Goal: Task Accomplishment & Management: Use online tool/utility

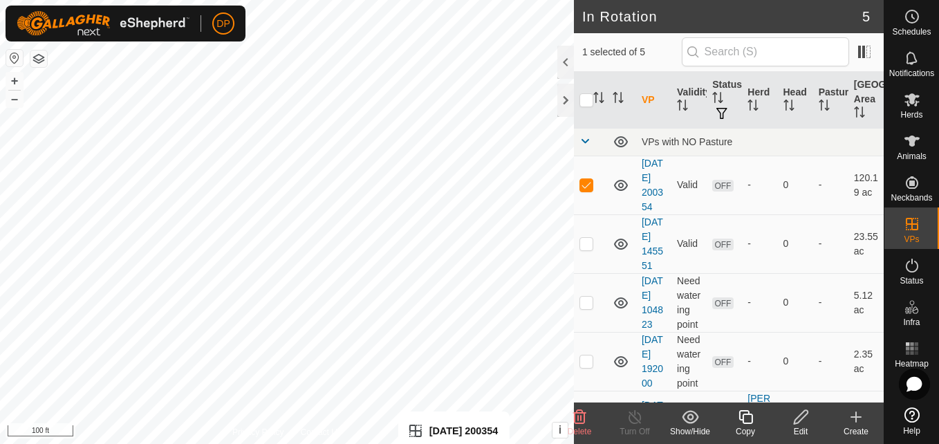
click at [451, 443] on html "DP Schedules Notifications Herds Animals Neckbands VPs Status Infra Heatmap Hel…" at bounding box center [469, 222] width 939 height 444
checkbox input "false"
click at [587, 100] on input "checkbox" at bounding box center [586, 100] width 14 height 14
checkbox input "true"
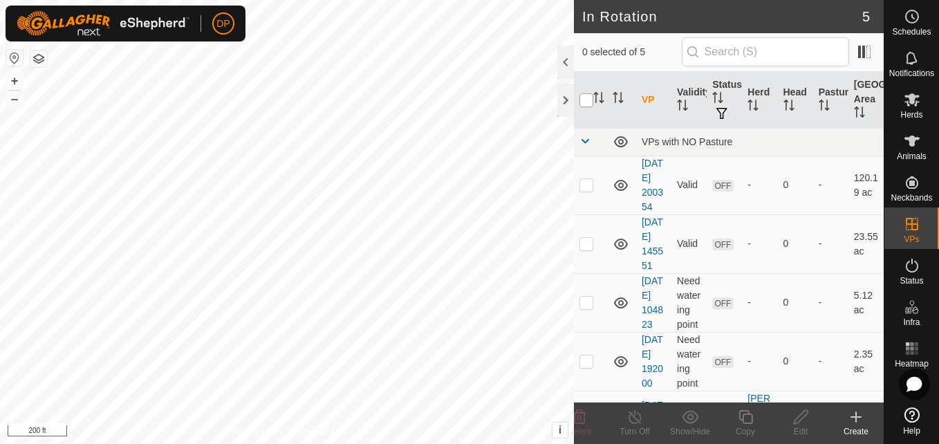
checkbox input "true"
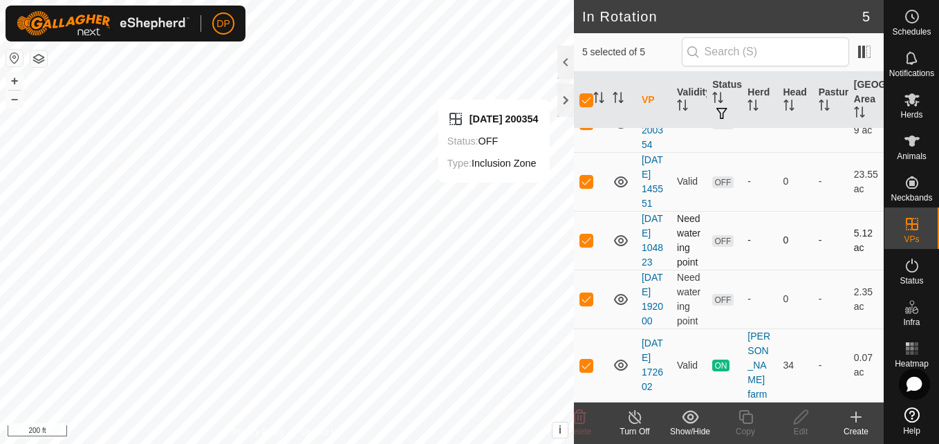
scroll to position [120, 0]
click at [587, 176] on p-checkbox at bounding box center [586, 181] width 14 height 11
checkbox input "false"
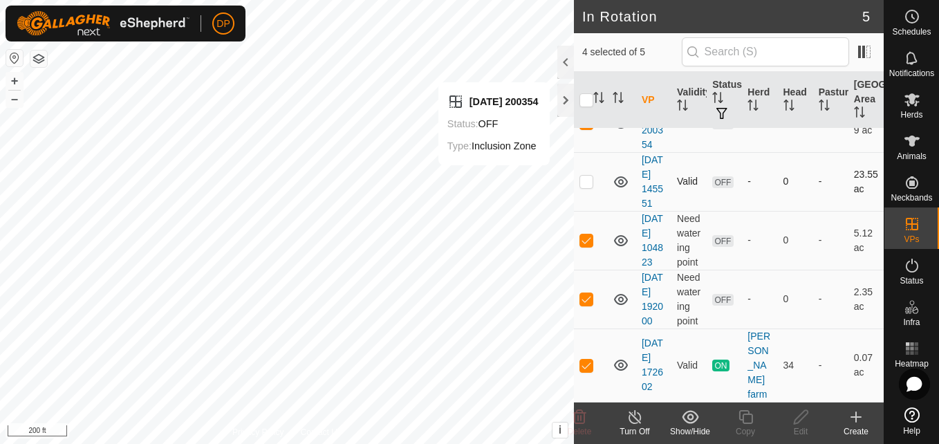
click at [587, 176] on p-checkbox at bounding box center [586, 181] width 14 height 11
checkbox input "true"
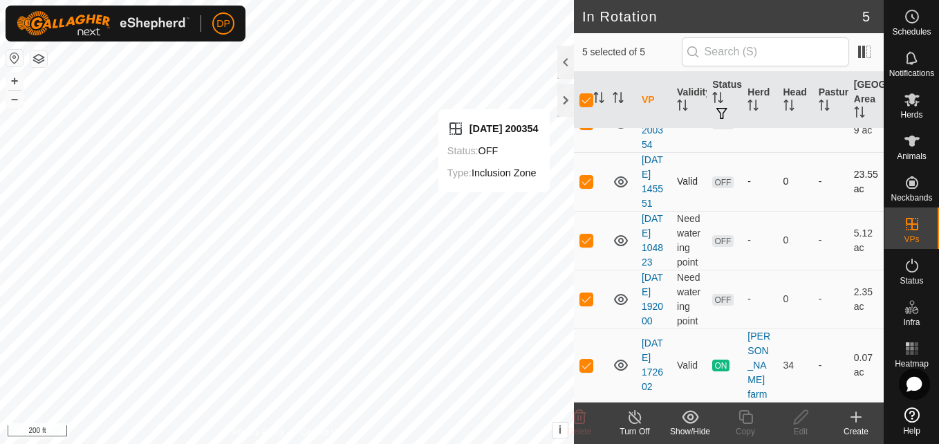
checkbox input "false"
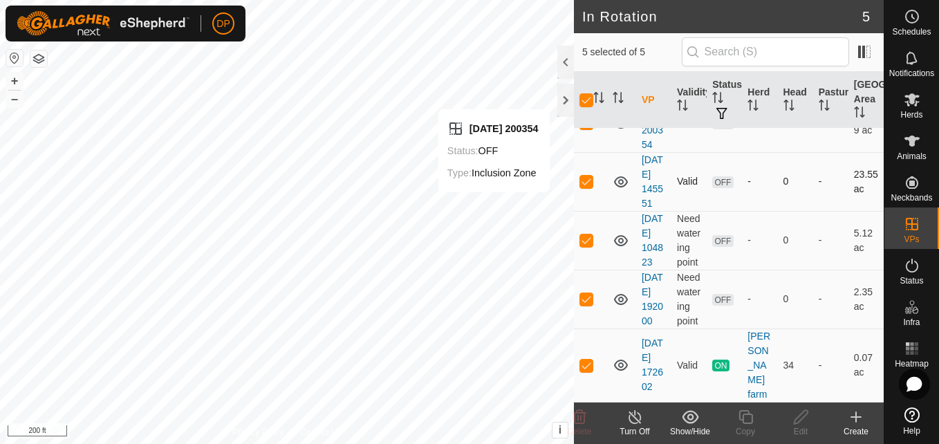
checkbox input "false"
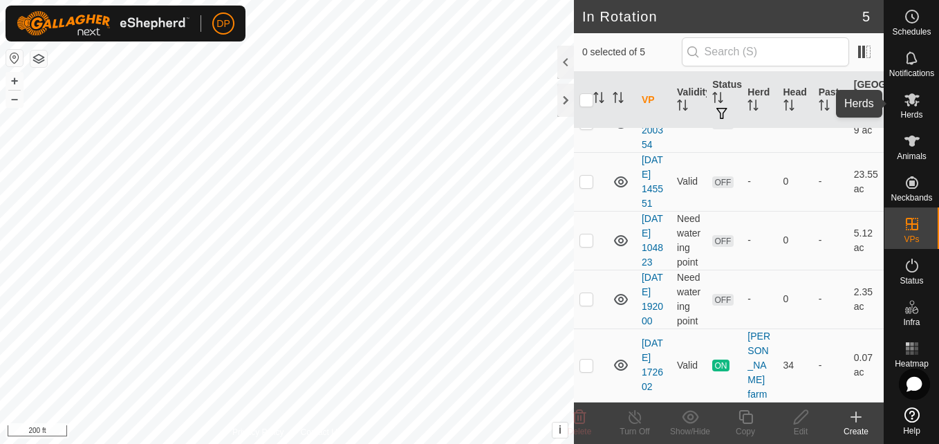
click at [912, 94] on icon at bounding box center [911, 99] width 15 height 13
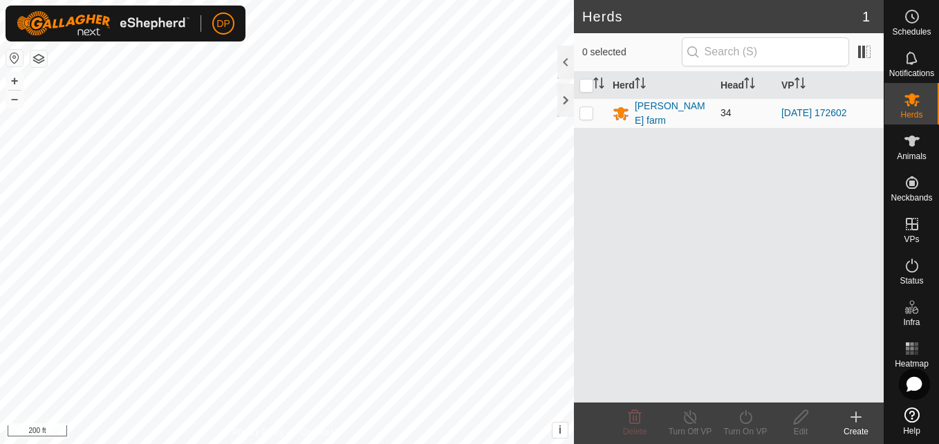
click at [584, 113] on p-checkbox at bounding box center [586, 112] width 14 height 11
checkbox input "true"
click at [738, 422] on icon at bounding box center [745, 417] width 17 height 17
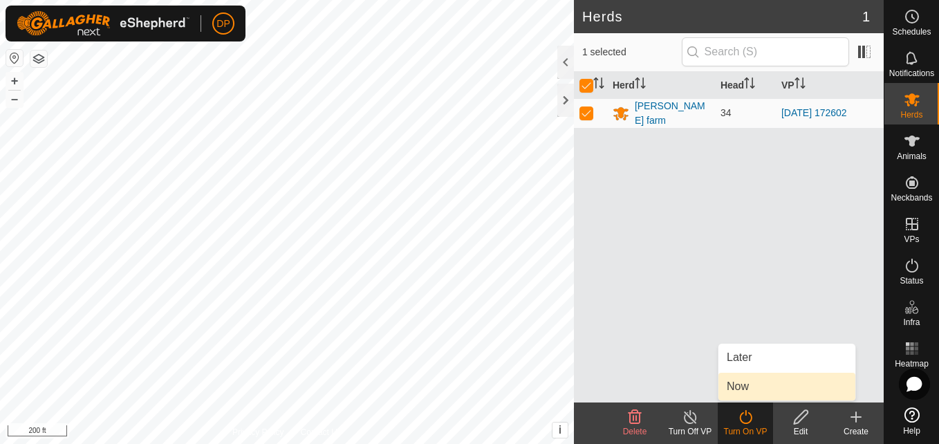
click at [741, 391] on link "Now" at bounding box center [786, 387] width 137 height 28
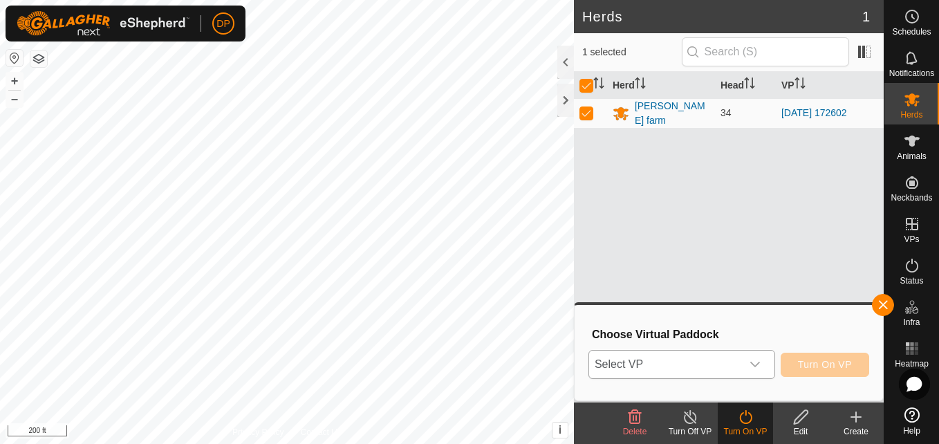
click at [771, 366] on p-select "Select VP" at bounding box center [681, 364] width 187 height 29
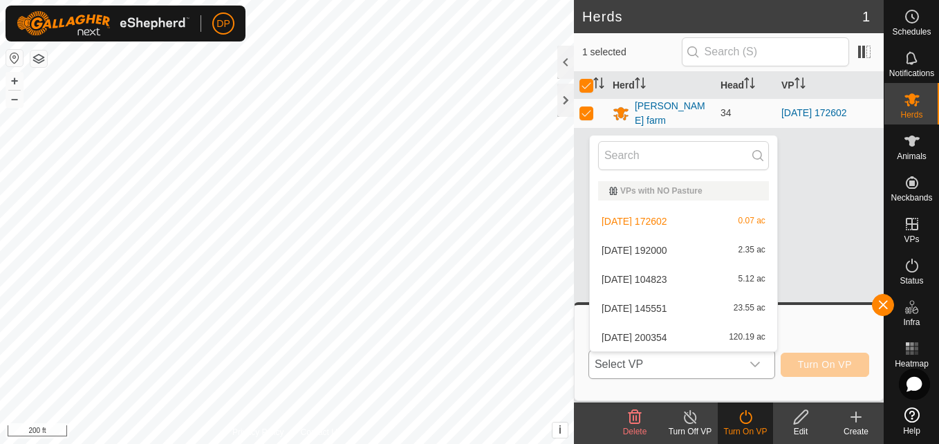
click at [740, 306] on li "[DATE] 145551 23.55 ac" at bounding box center [683, 309] width 187 height 28
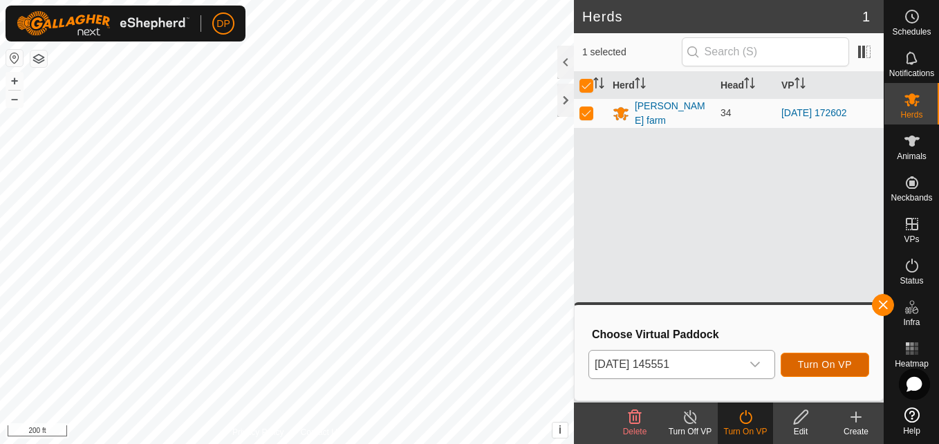
click at [794, 362] on button "Turn On VP" at bounding box center [825, 365] width 89 height 24
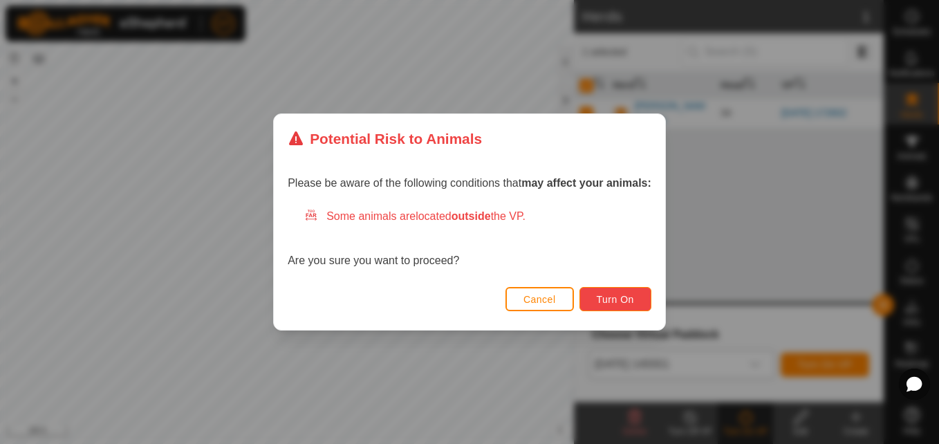
click at [629, 304] on span "Turn On" at bounding box center [615, 299] width 37 height 11
